Goal: Task Accomplishment & Management: Complete application form

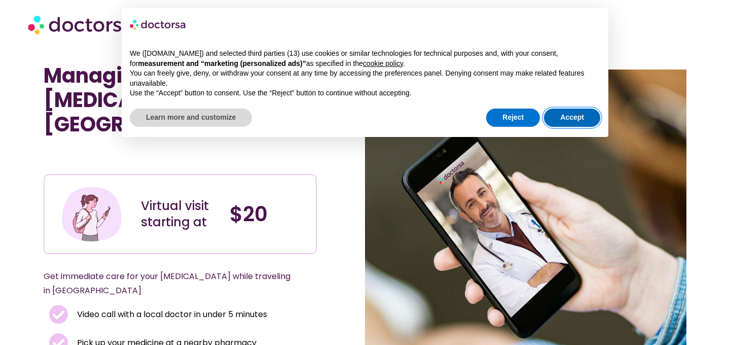
click at [566, 120] on button "Accept" at bounding box center [572, 118] width 56 height 18
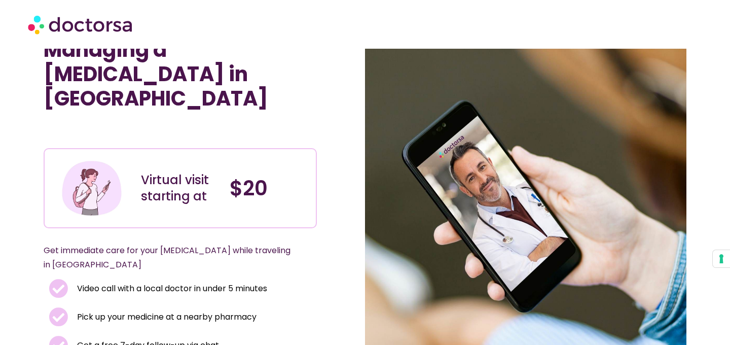
scroll to position [22, 0]
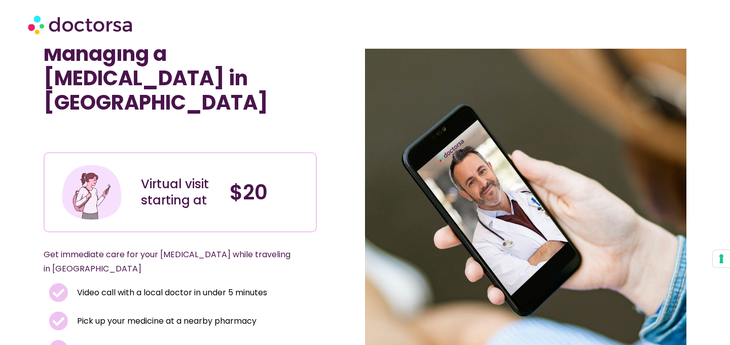
click at [232, 180] on h4 "$20" at bounding box center [269, 192] width 79 height 24
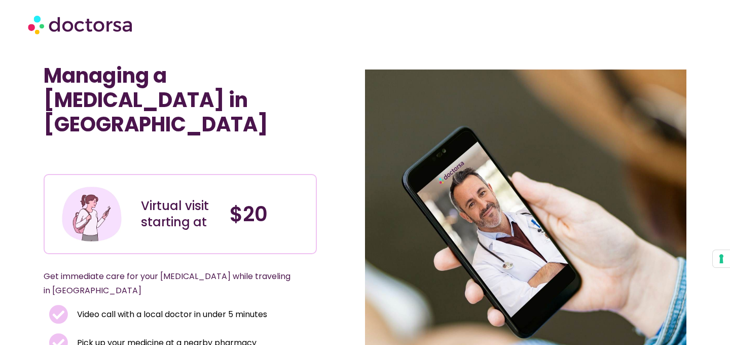
scroll to position [270, 0]
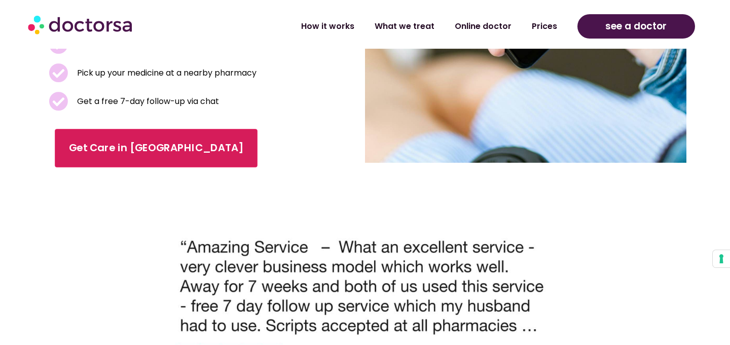
click at [111, 129] on link "Get Care in Berlin" at bounding box center [156, 148] width 203 height 39
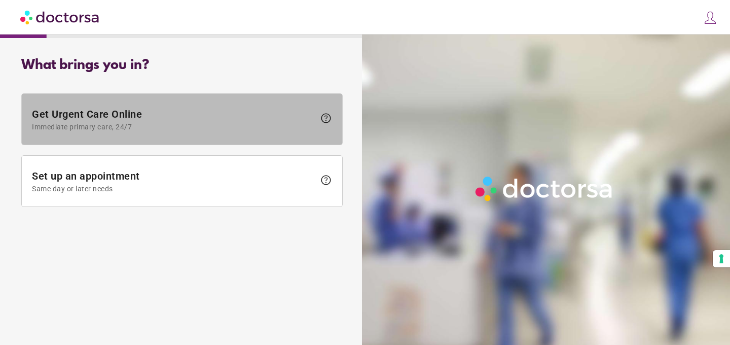
click at [254, 133] on span at bounding box center [182, 119] width 321 height 51
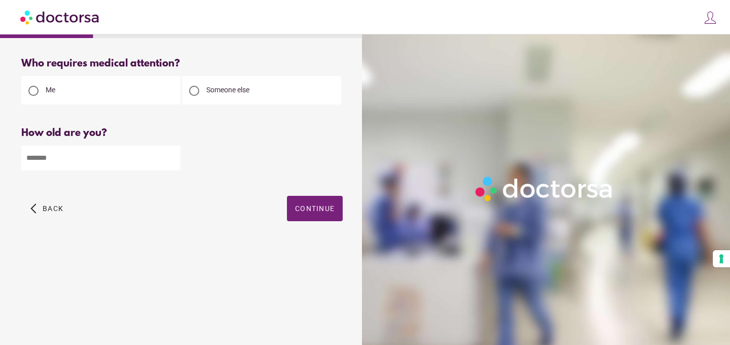
click at [146, 178] on div "Please enter your age" at bounding box center [182, 179] width 322 height 13
click at [129, 156] on input "number" at bounding box center [100, 158] width 159 height 25
type input "**"
click at [318, 203] on span "button" at bounding box center [315, 208] width 56 height 25
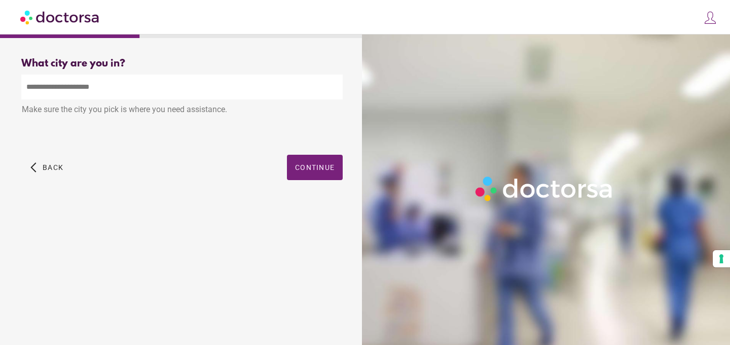
click at [120, 93] on input "text" at bounding box center [182, 87] width 322 height 25
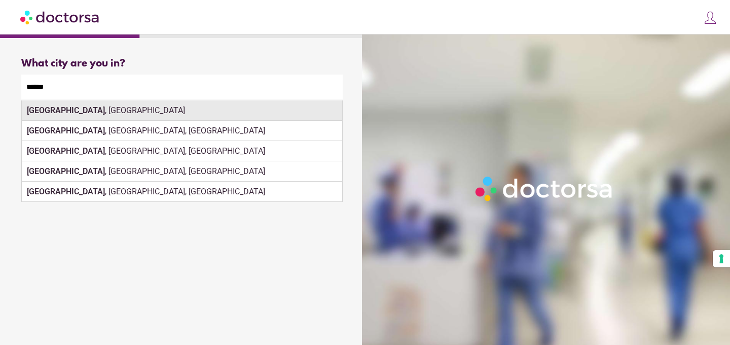
click at [128, 114] on div "[GEOGRAPHIC_DATA] , [GEOGRAPHIC_DATA]" at bounding box center [182, 110] width 321 height 20
type input "**********"
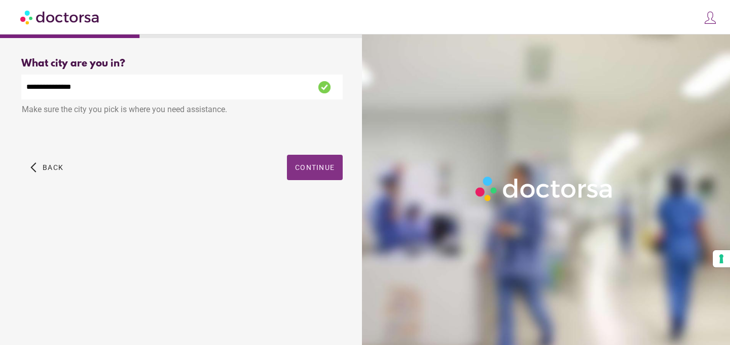
click at [316, 179] on span "button" at bounding box center [315, 167] width 56 height 25
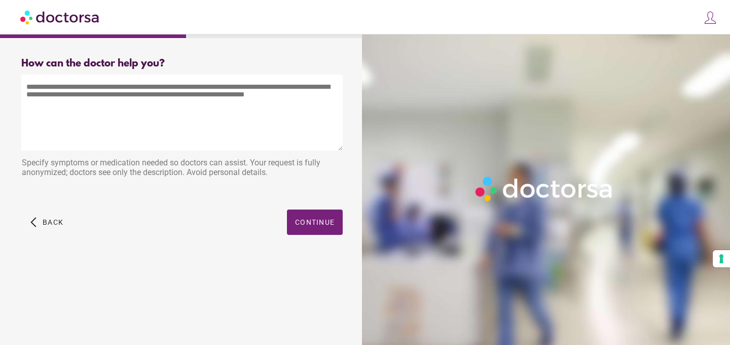
click at [208, 96] on textarea at bounding box center [182, 113] width 322 height 76
type textarea "*"
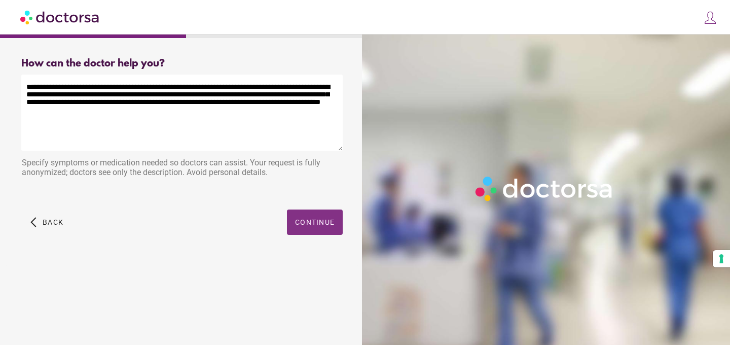
type textarea "**********"
click at [326, 232] on span "button" at bounding box center [315, 221] width 56 height 25
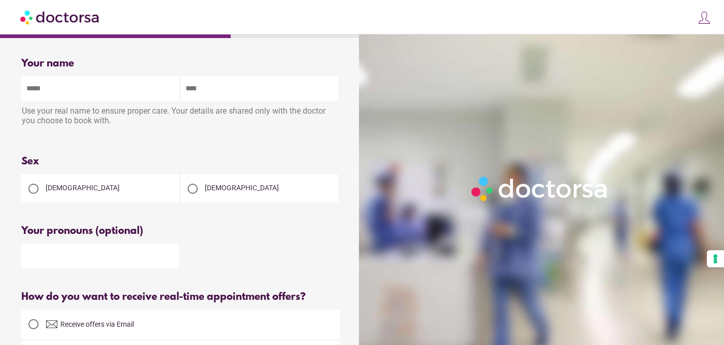
click at [125, 91] on input "text" at bounding box center [100, 88] width 158 height 25
type input "*******"
type input "**********"
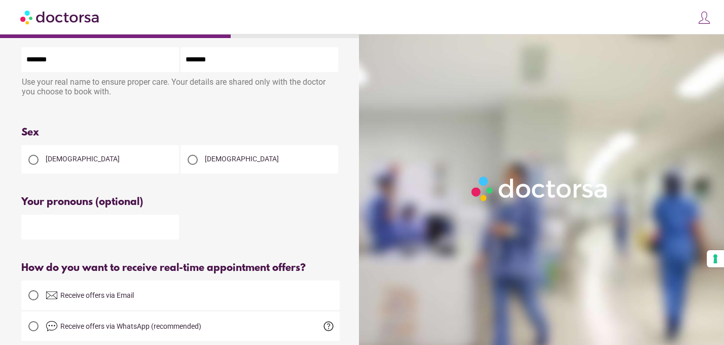
click at [129, 165] on div "[DEMOGRAPHIC_DATA]" at bounding box center [100, 159] width 158 height 28
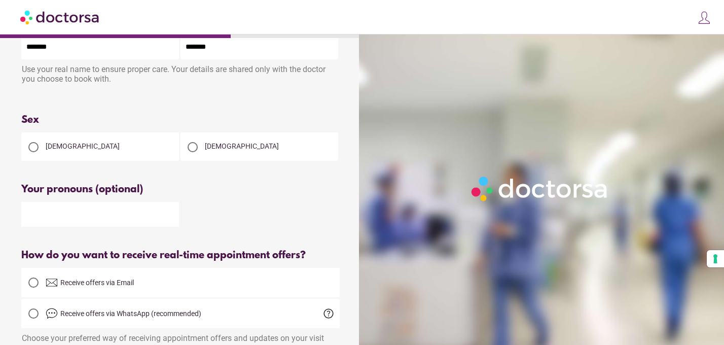
scroll to position [49, 0]
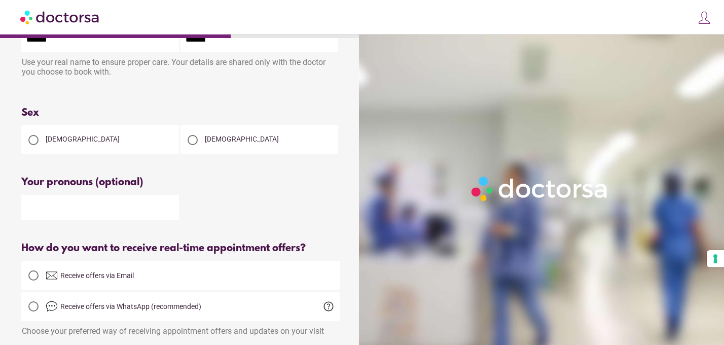
click at [26, 136] on div at bounding box center [33, 140] width 20 height 20
click at [66, 216] on input "text" at bounding box center [100, 207] width 158 height 25
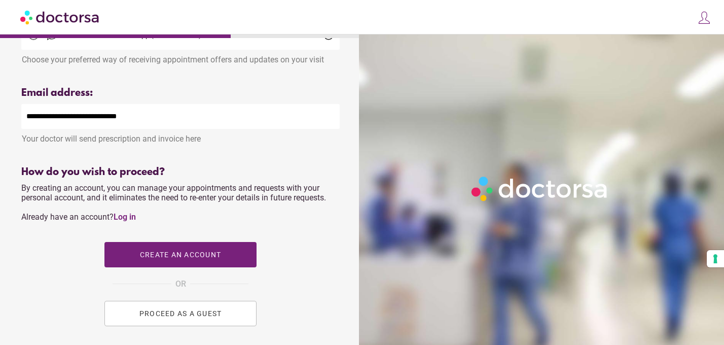
scroll to position [331, 0]
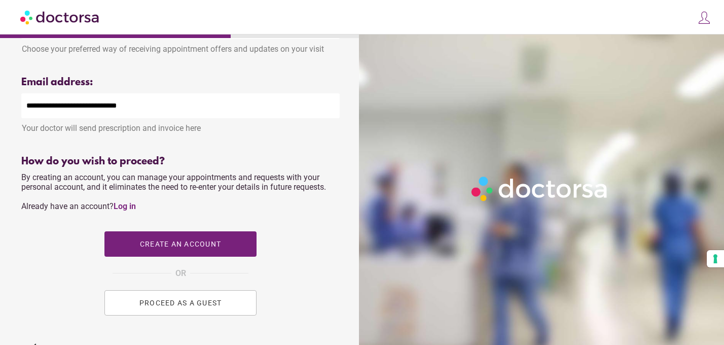
type input "*******"
click at [213, 307] on span "PROCEED AS A GUEST" at bounding box center [180, 303] width 83 height 8
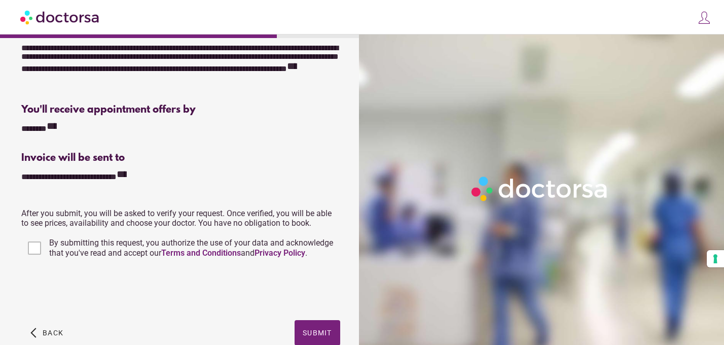
scroll to position [213, 0]
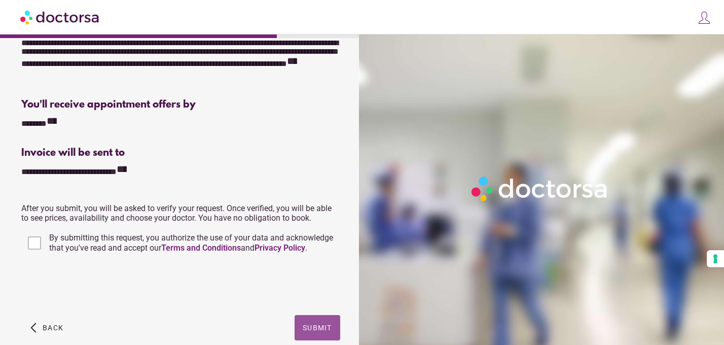
click at [306, 330] on span "Submit" at bounding box center [317, 328] width 29 height 8
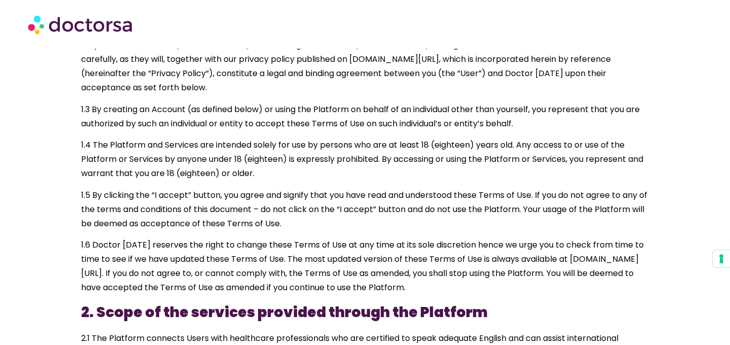
scroll to position [279, 0]
